Goal: Task Accomplishment & Management: Manage account settings

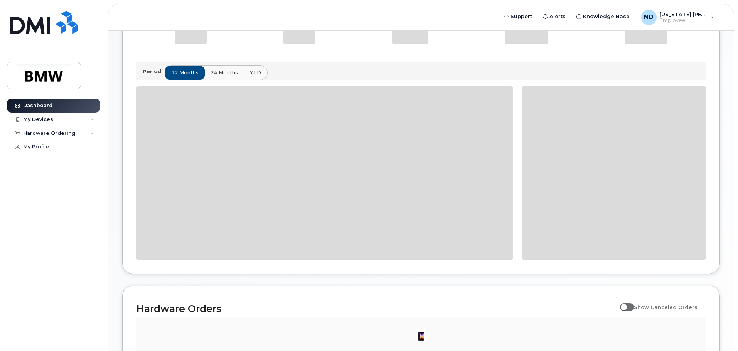
scroll to position [270, 0]
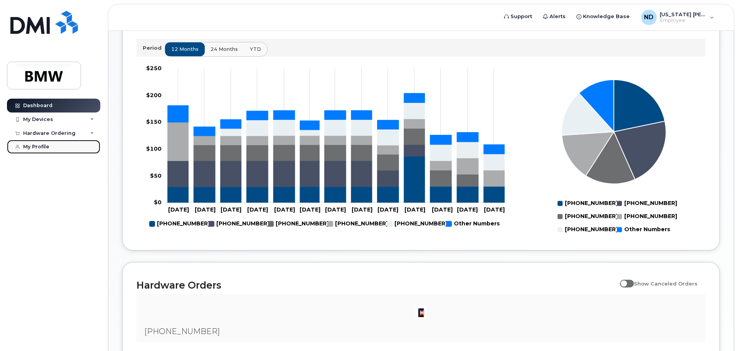
click at [41, 146] on div "My Profile" at bounding box center [36, 147] width 26 height 6
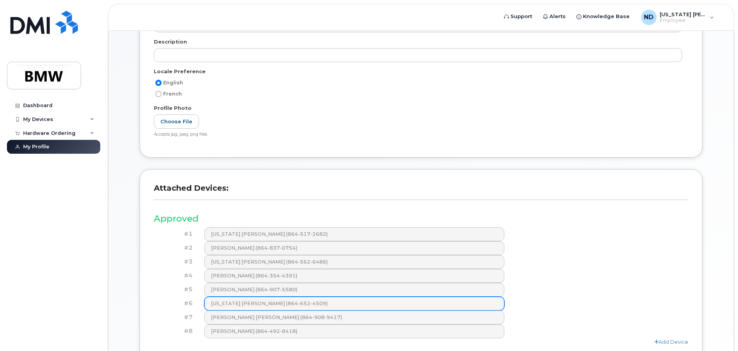
scroll to position [193, 0]
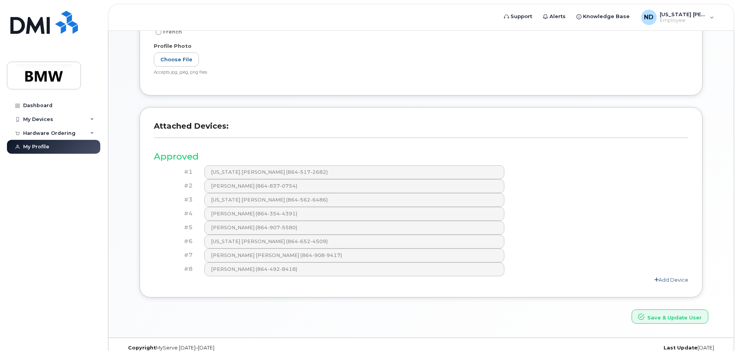
click at [663, 279] on link "Add Device" at bounding box center [672, 280] width 34 height 6
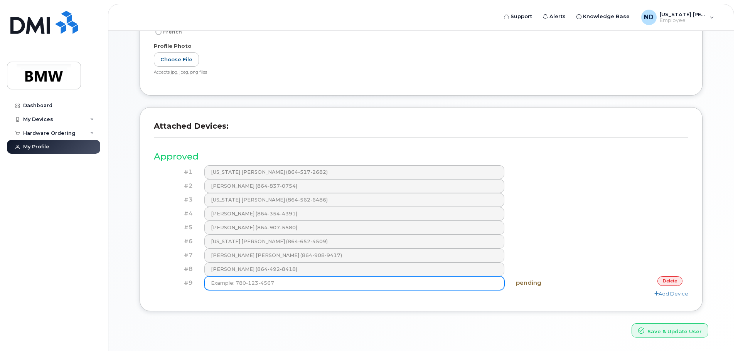
click at [285, 288] on input at bounding box center [354, 284] width 301 height 14
type input "(864) 753-1595"
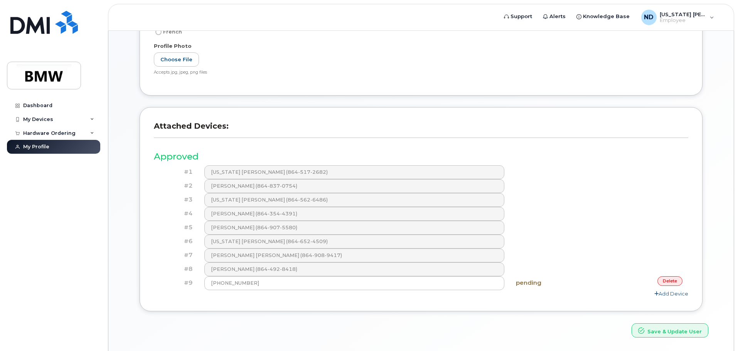
click at [666, 292] on link "Add Device" at bounding box center [672, 294] width 34 height 6
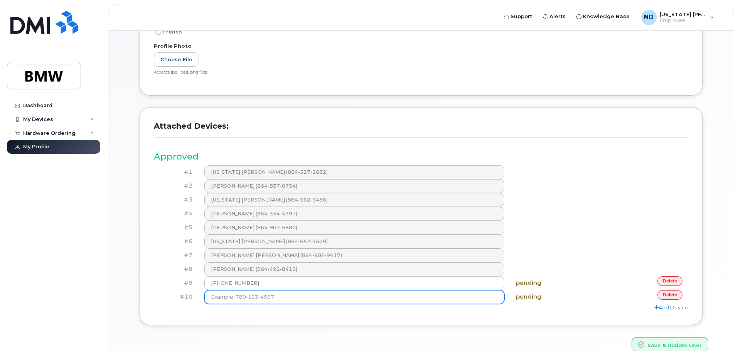
click at [351, 302] on input at bounding box center [354, 297] width 301 height 14
type input "(864) 337-4140"
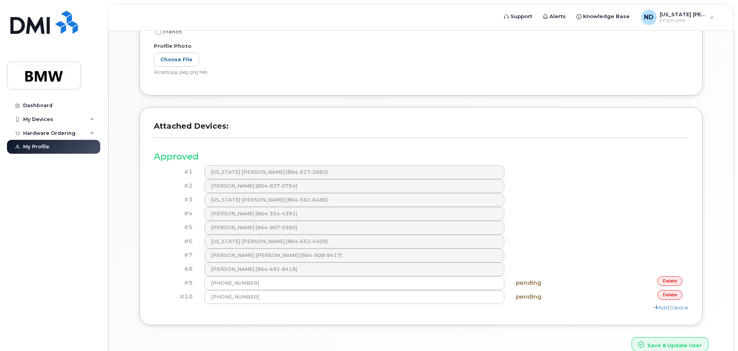
click at [667, 311] on div "Add Device" at bounding box center [421, 307] width 535 height 7
click at [669, 310] on link "Add Device" at bounding box center [672, 308] width 34 height 6
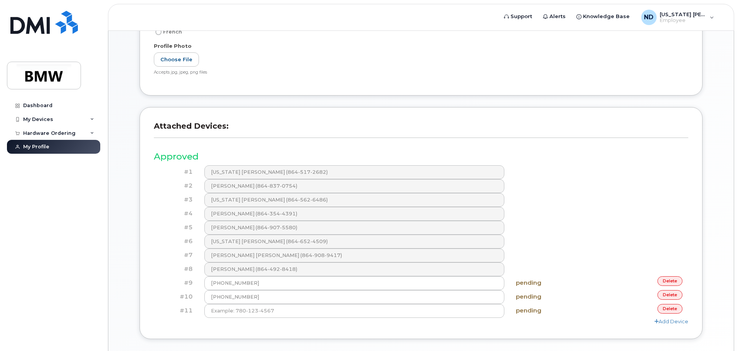
scroll to position [231, 0]
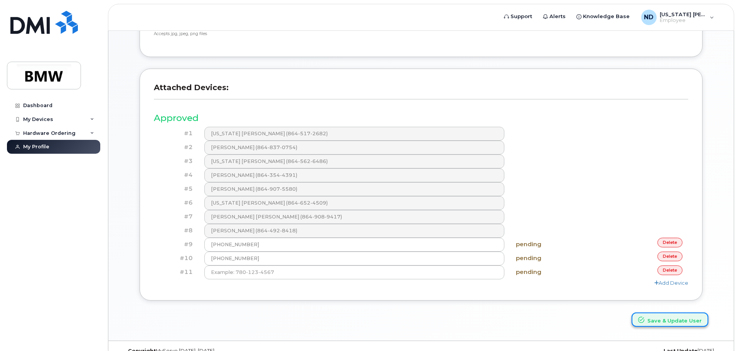
click at [676, 320] on button "Save & Update User" at bounding box center [670, 320] width 77 height 14
click at [670, 273] on link "delete" at bounding box center [670, 271] width 25 height 10
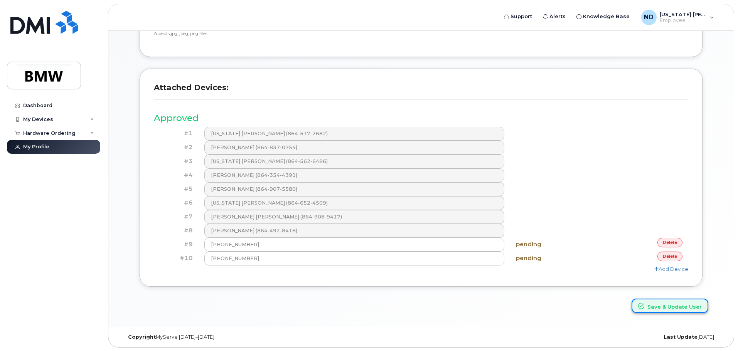
click at [667, 310] on button "Save & Update User" at bounding box center [670, 306] width 77 height 14
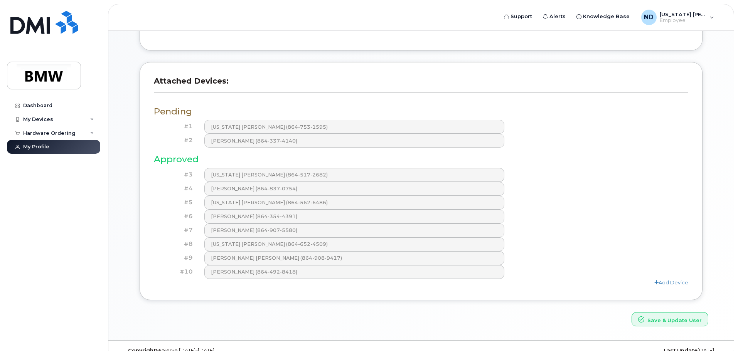
scroll to position [285, 0]
